Goal: Information Seeking & Learning: Learn about a topic

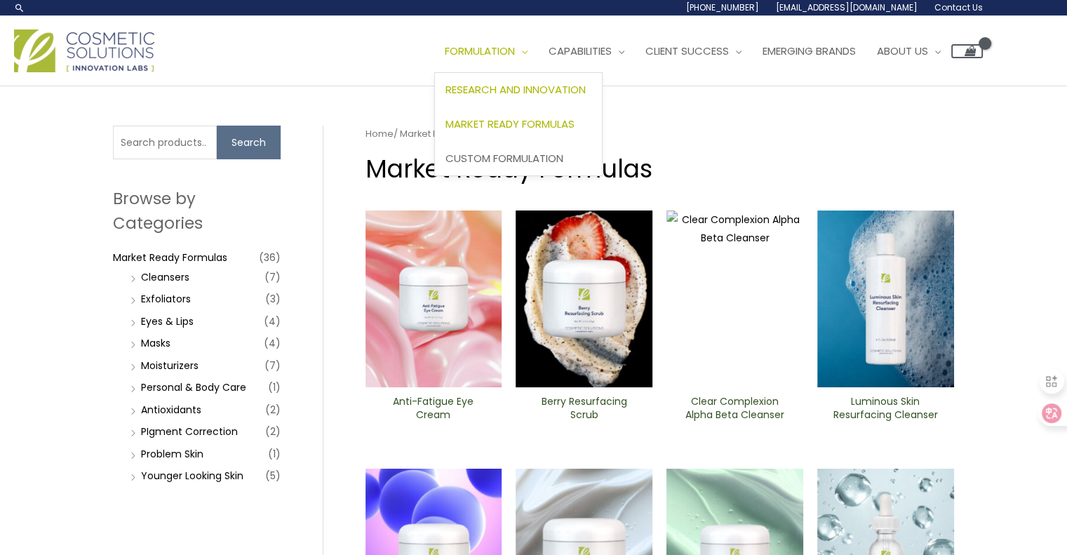
click at [505, 90] on span "Research and Innovation" at bounding box center [515, 89] width 140 height 15
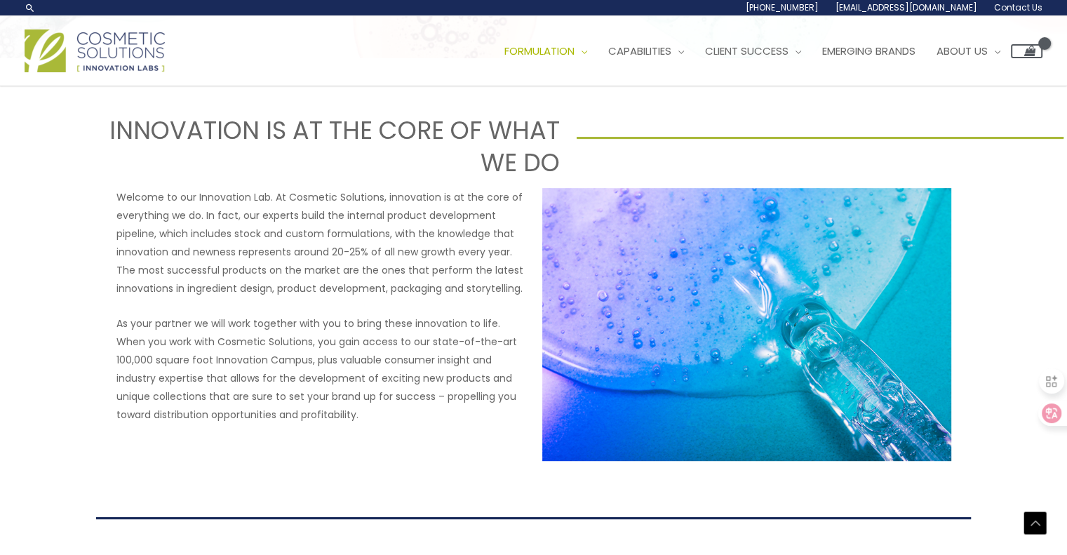
scroll to position [553, 0]
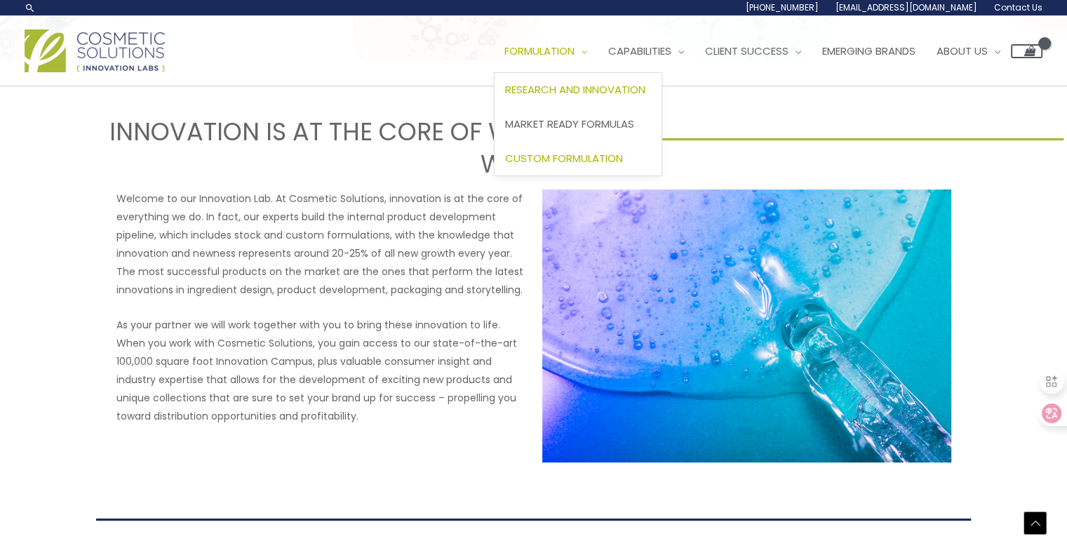
click at [584, 156] on span "Custom Formulation" at bounding box center [564, 158] width 118 height 15
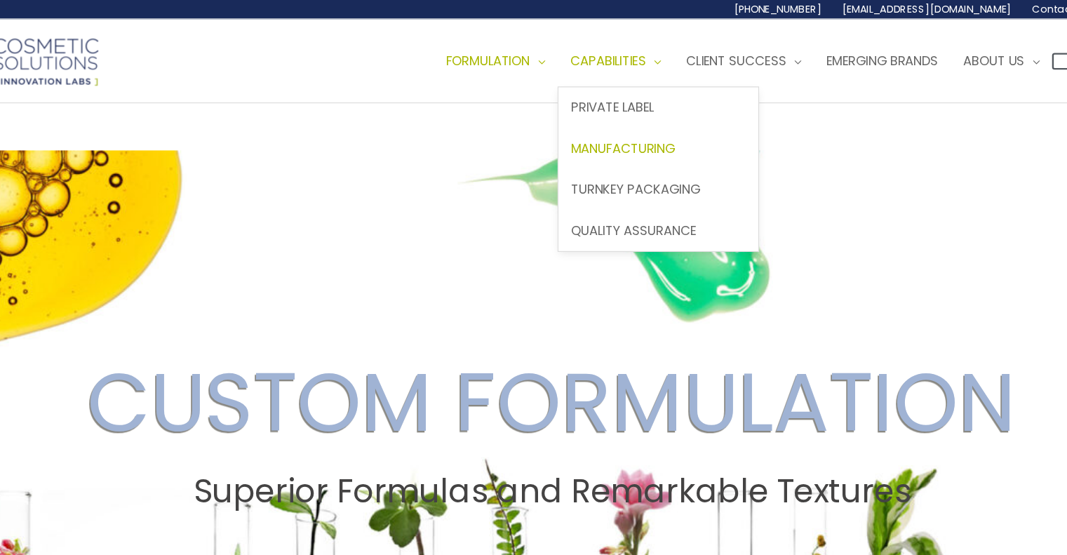
click at [623, 126] on span "Manufacturing" at bounding box center [592, 123] width 87 height 15
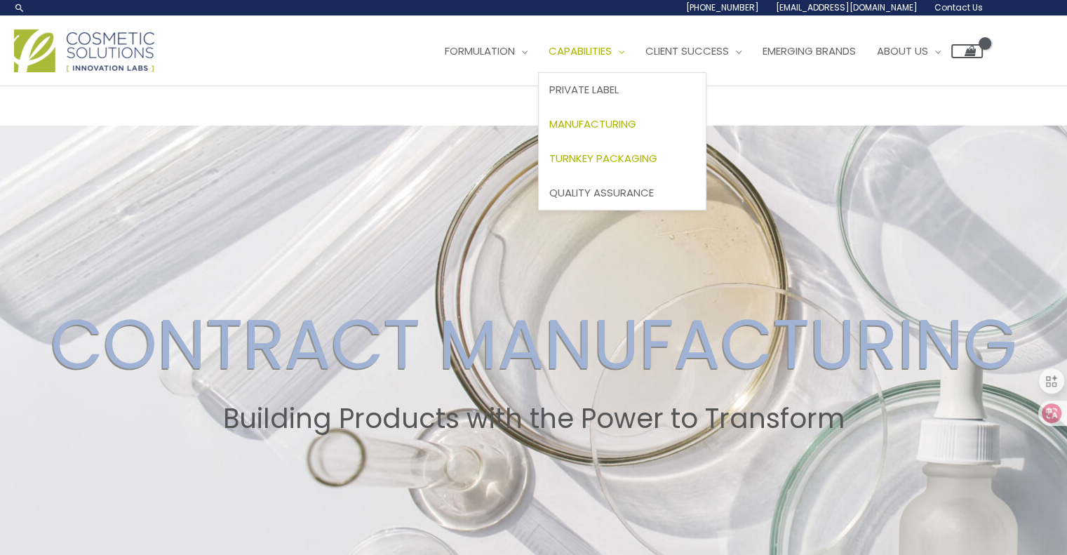
click at [631, 159] on span "Turnkey Packaging" at bounding box center [603, 158] width 108 height 15
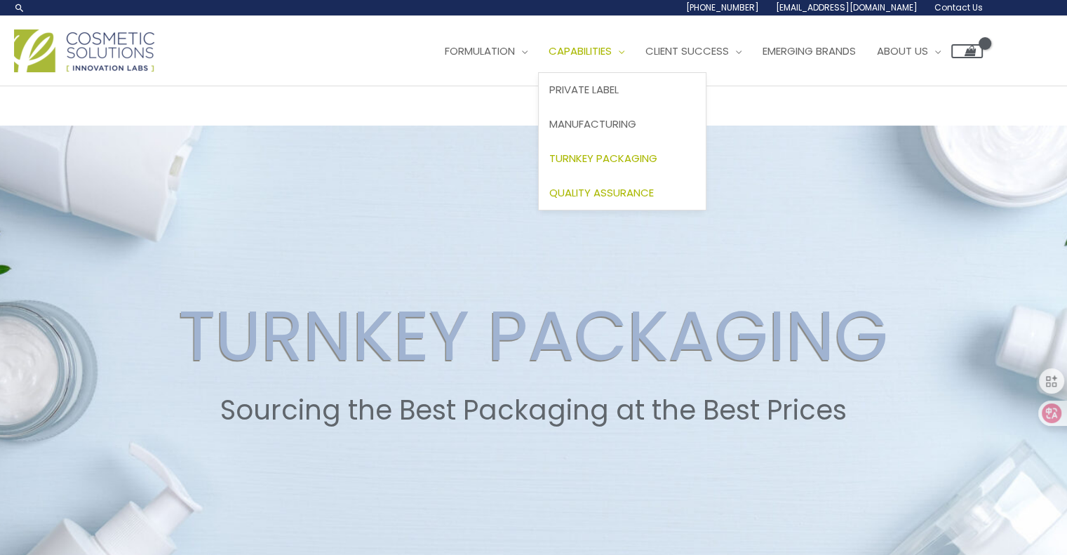
click at [645, 187] on span "Quality Assurance" at bounding box center [601, 192] width 105 height 15
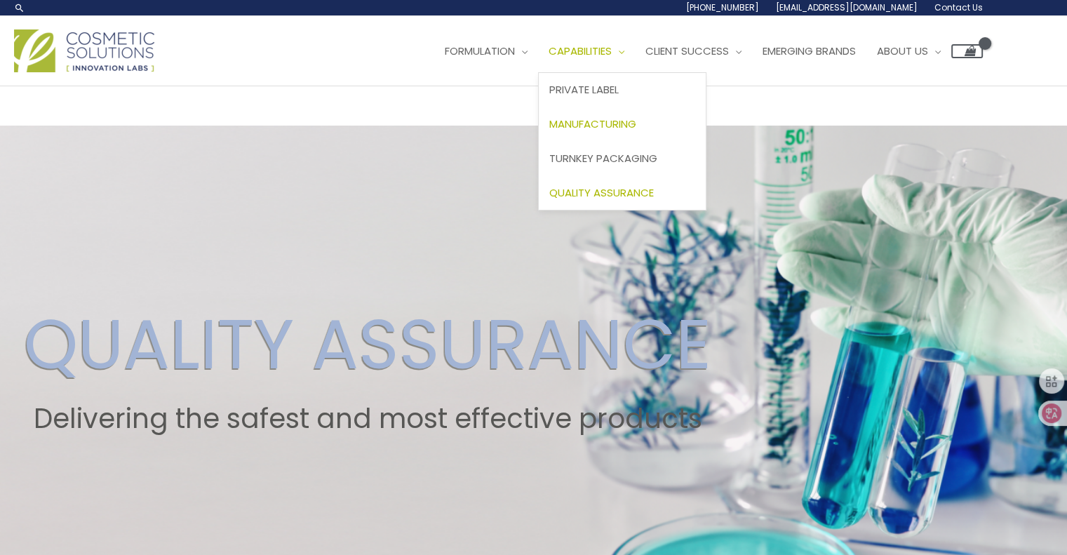
click at [610, 122] on span "Manufacturing" at bounding box center [592, 123] width 87 height 15
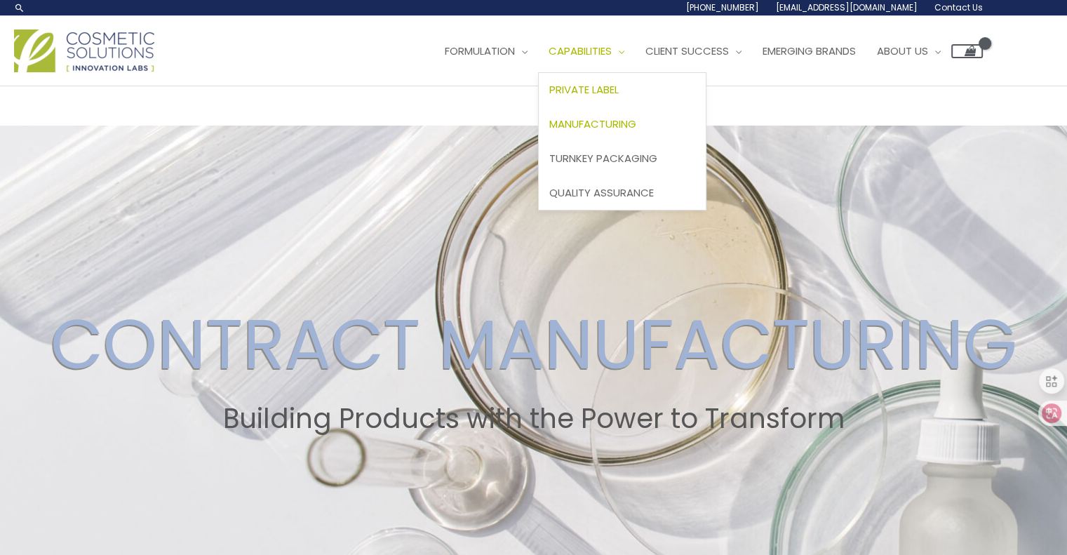
click at [608, 86] on span "Private Label" at bounding box center [583, 89] width 69 height 15
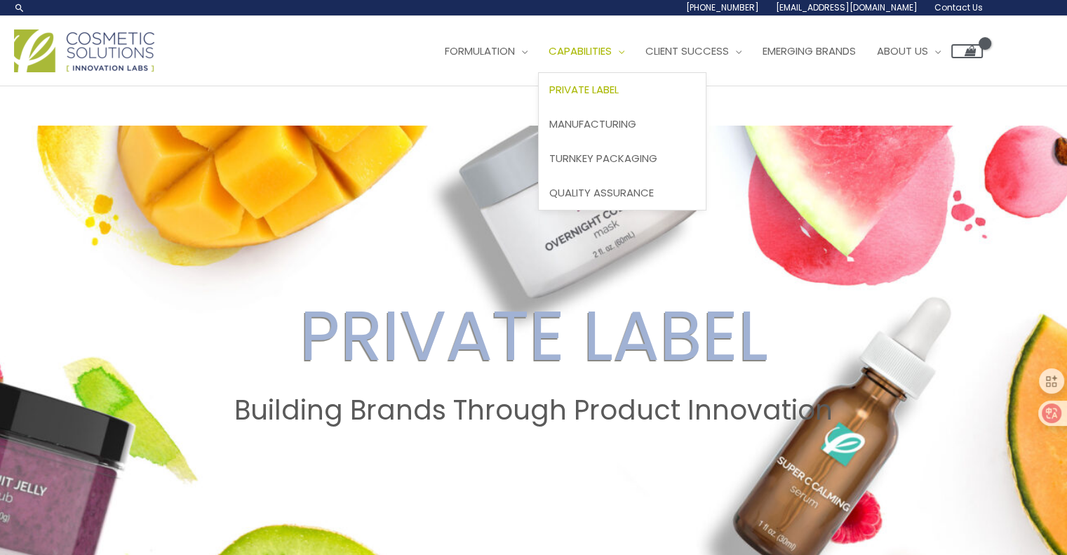
click at [612, 53] on span "Capabilities" at bounding box center [580, 50] width 63 height 15
